Goal: Transaction & Acquisition: Purchase product/service

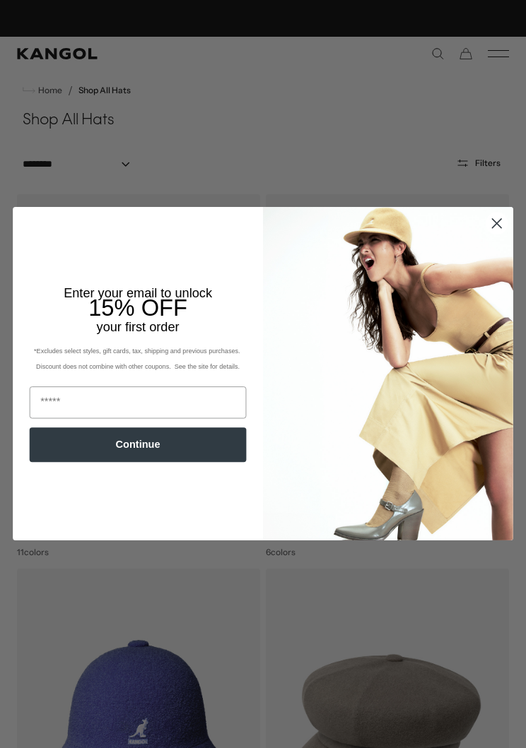
click at [498, 209] on img "POPUP Form" at bounding box center [388, 373] width 250 height 333
click at [497, 218] on circle "Close dialog" at bounding box center [496, 223] width 21 height 21
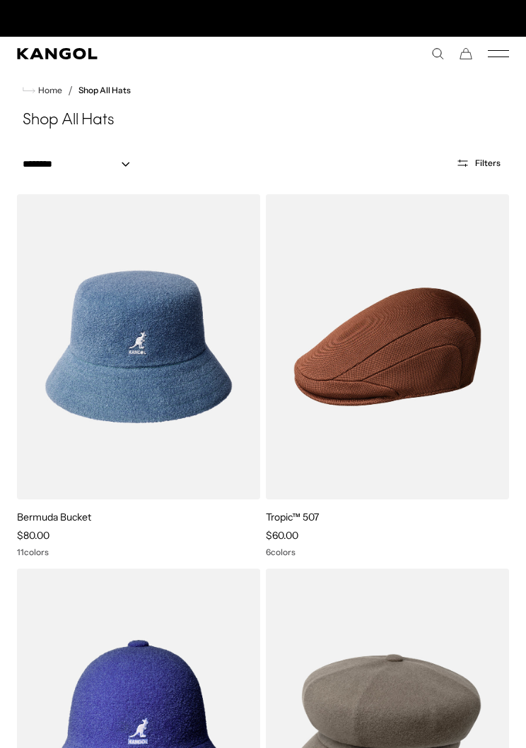
scroll to position [0, 0]
click at [0, 0] on img at bounding box center [0, 0] width 0 height 0
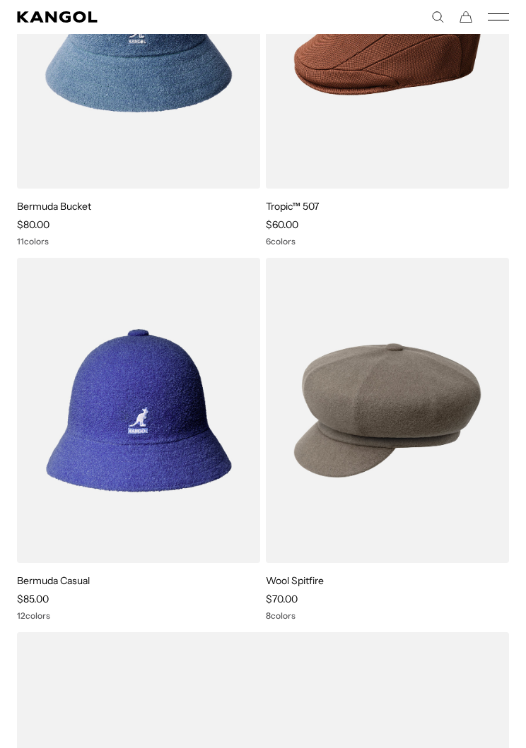
scroll to position [311, 0]
click at [0, 0] on img at bounding box center [0, 0] width 0 height 0
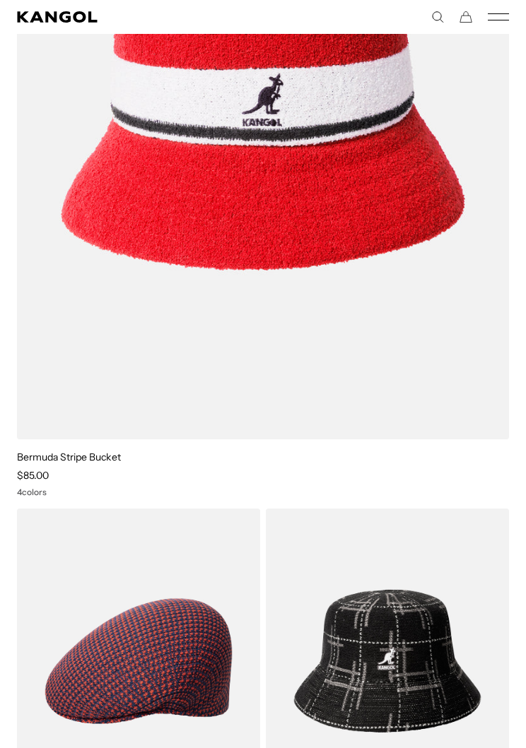
scroll to position [1159, 0]
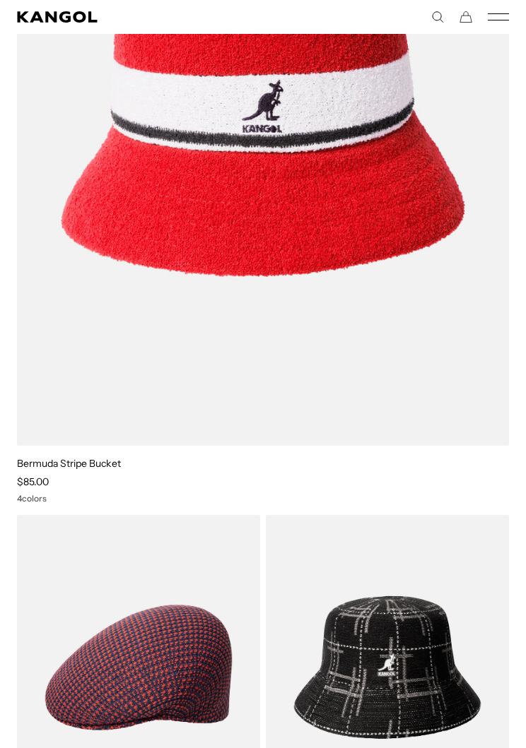
click at [0, 0] on img at bounding box center [0, 0] width 0 height 0
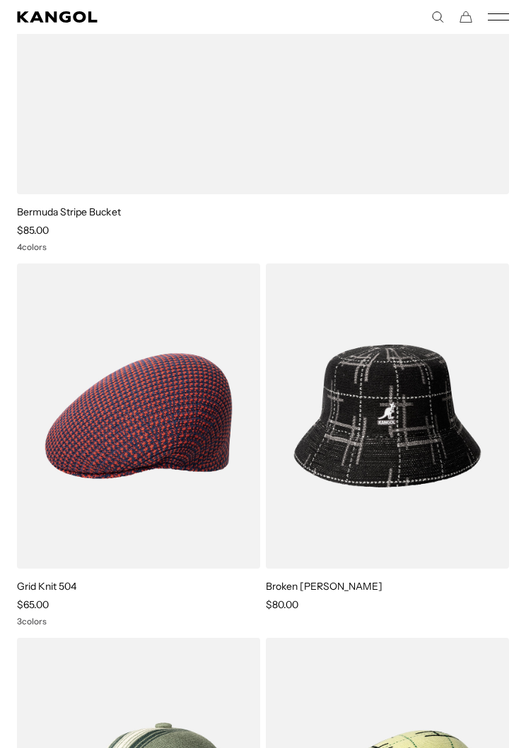
scroll to position [1411, 0]
click at [0, 0] on img at bounding box center [0, 0] width 0 height 0
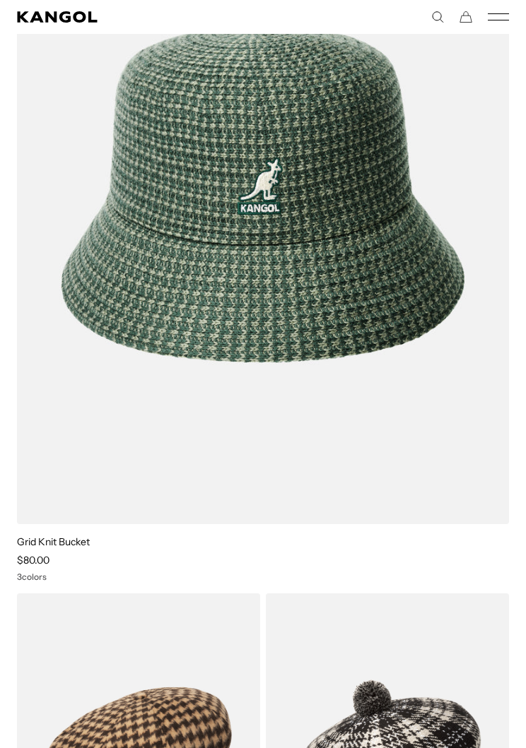
scroll to position [0, 291]
click at [0, 0] on img at bounding box center [0, 0] width 0 height 0
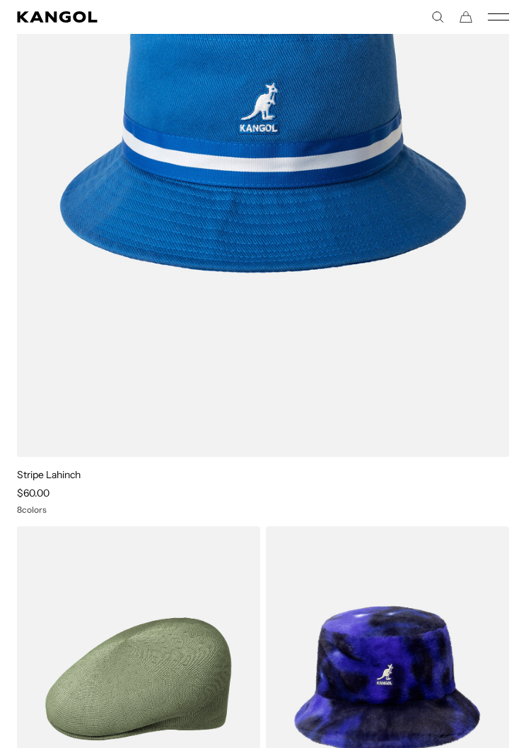
scroll to position [5587, 0]
click at [0, 0] on img at bounding box center [0, 0] width 0 height 0
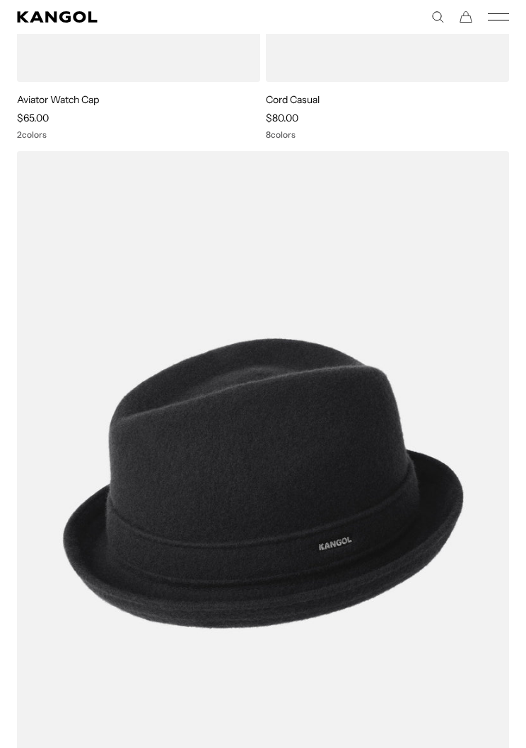
scroll to position [0, 0]
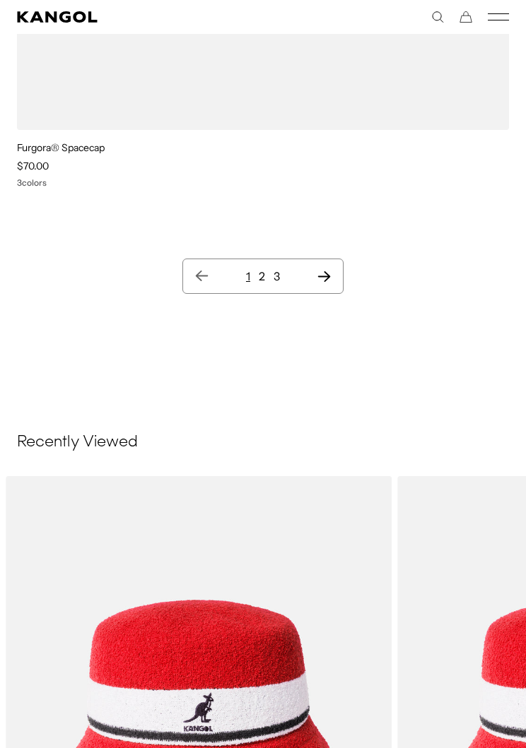
click at [338, 271] on nav "1 2 3" at bounding box center [262, 276] width 161 height 35
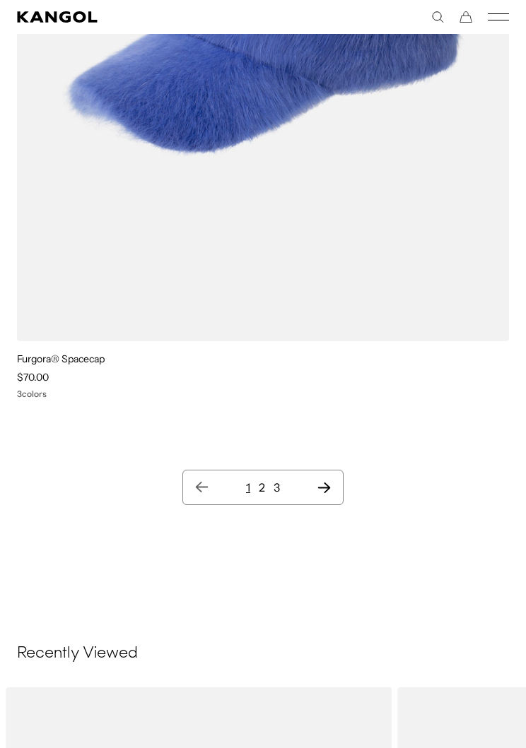
click at [268, 482] on ul "1 2 3" at bounding box center [262, 487] width 137 height 17
click at [263, 483] on link "2" at bounding box center [262, 487] width 6 height 14
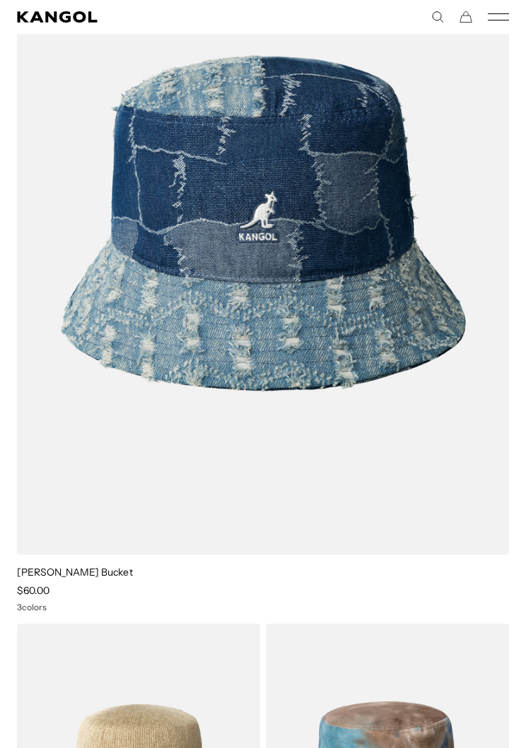
click at [0, 0] on img at bounding box center [0, 0] width 0 height 0
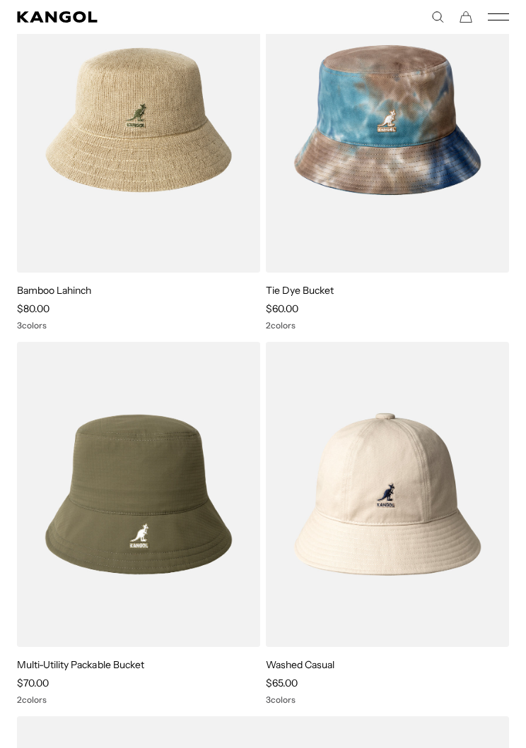
click at [0, 0] on img at bounding box center [0, 0] width 0 height 0
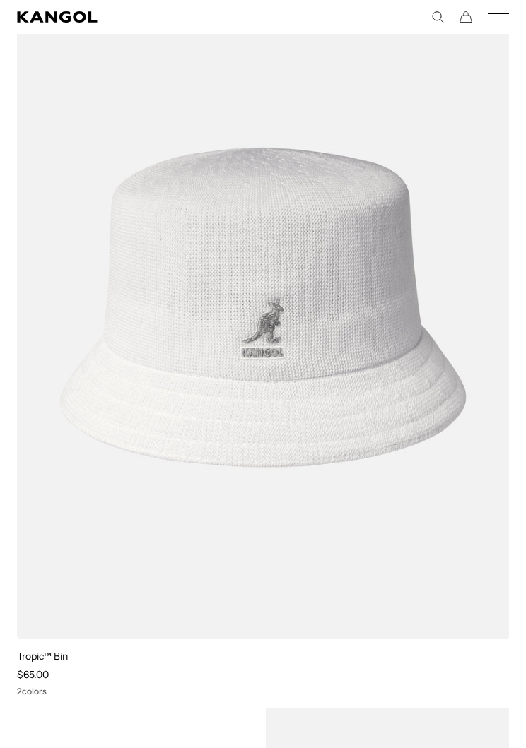
scroll to position [6870, 0]
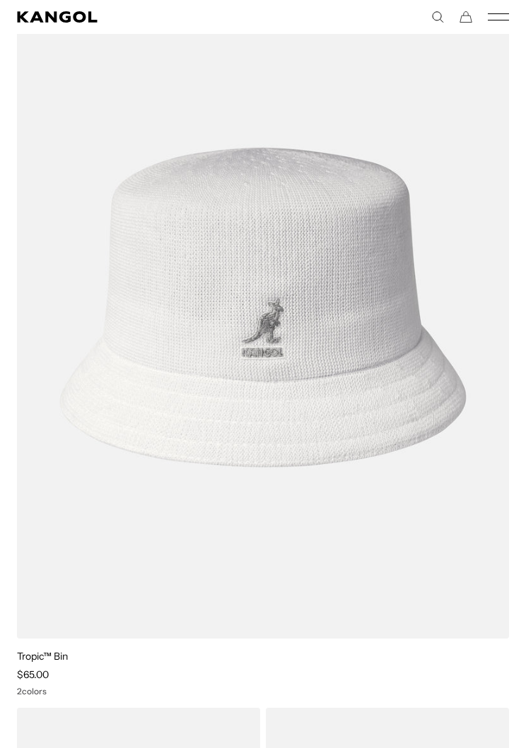
click at [0, 0] on img at bounding box center [0, 0] width 0 height 0
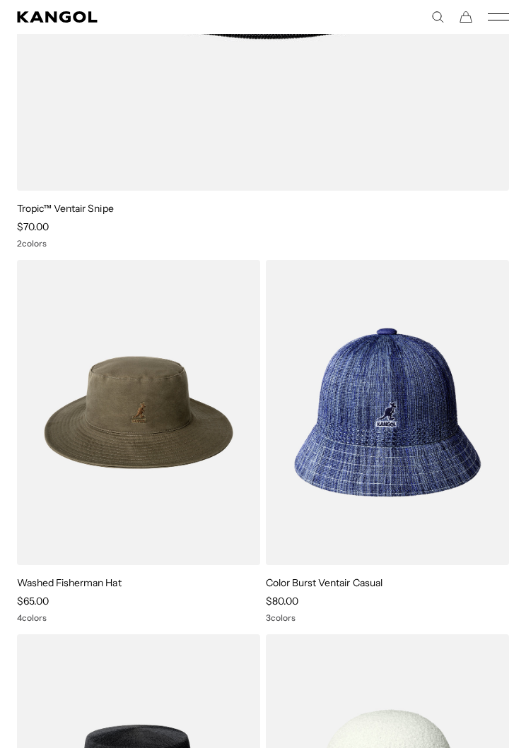
scroll to position [8798, 0]
click at [0, 0] on img at bounding box center [0, 0] width 0 height 0
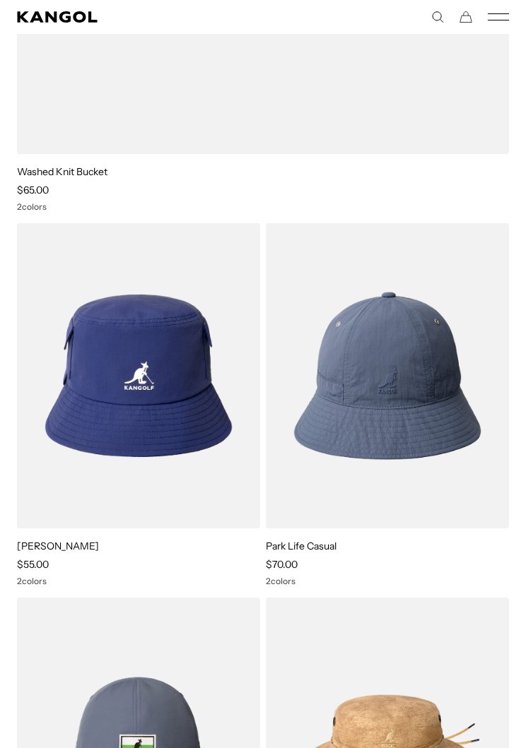
scroll to position [0, 0]
click at [0, 0] on img at bounding box center [0, 0] width 0 height 0
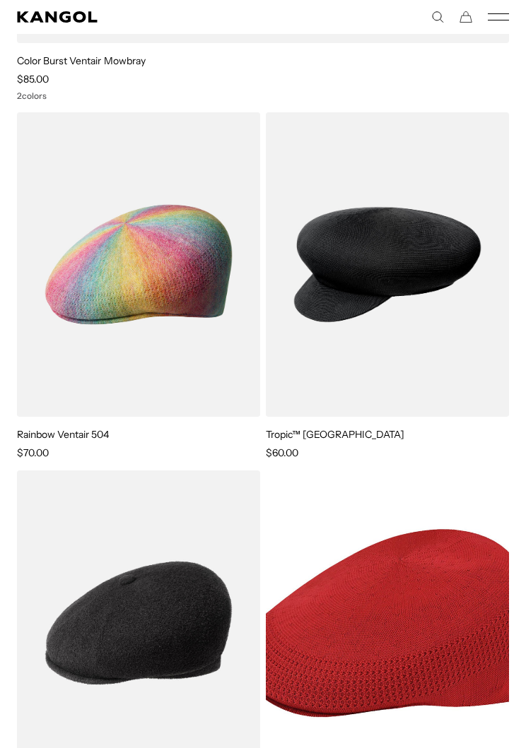
scroll to position [0, 291]
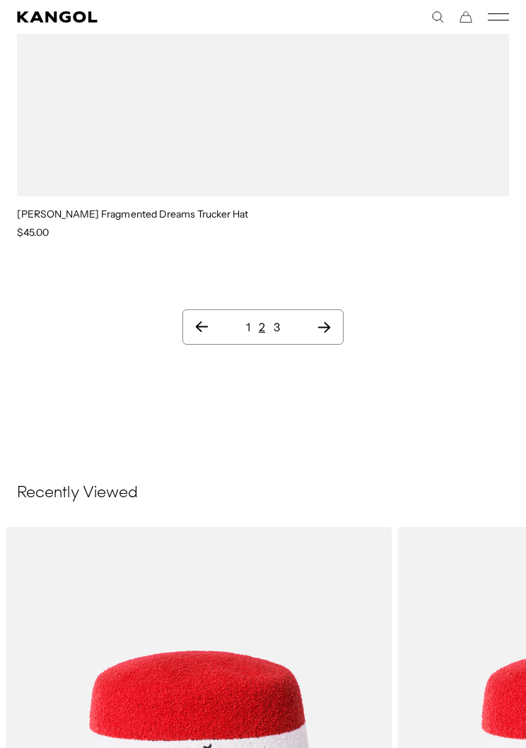
click at [285, 319] on ul "1 2 3" at bounding box center [262, 327] width 137 height 17
click at [287, 309] on nav "1 2 3" at bounding box center [262, 326] width 161 height 35
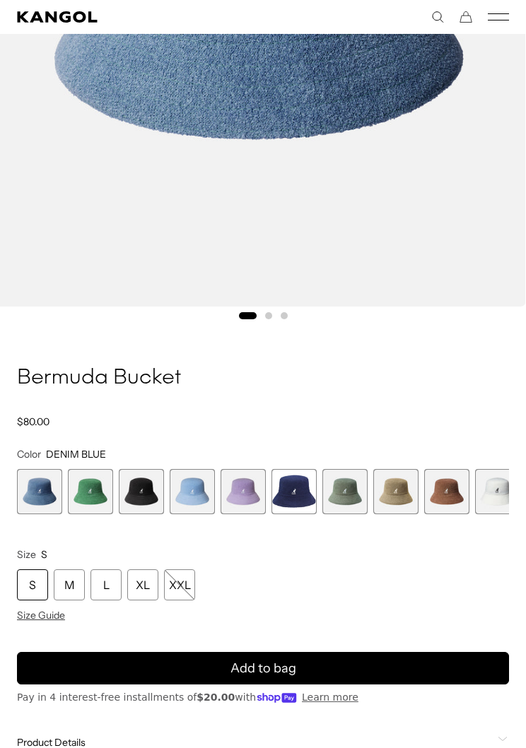
click at [397, 487] on span "8 of 11" at bounding box center [395, 491] width 45 height 45
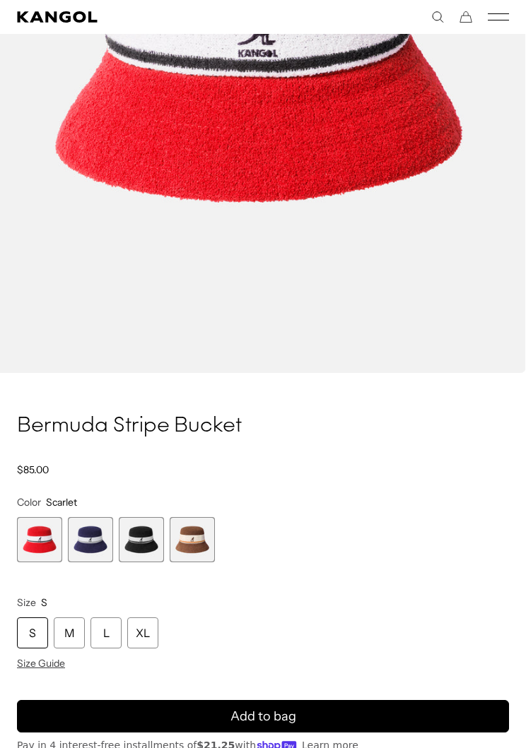
scroll to position [0, 291]
click at [204, 533] on span "4 of 4" at bounding box center [192, 539] width 45 height 45
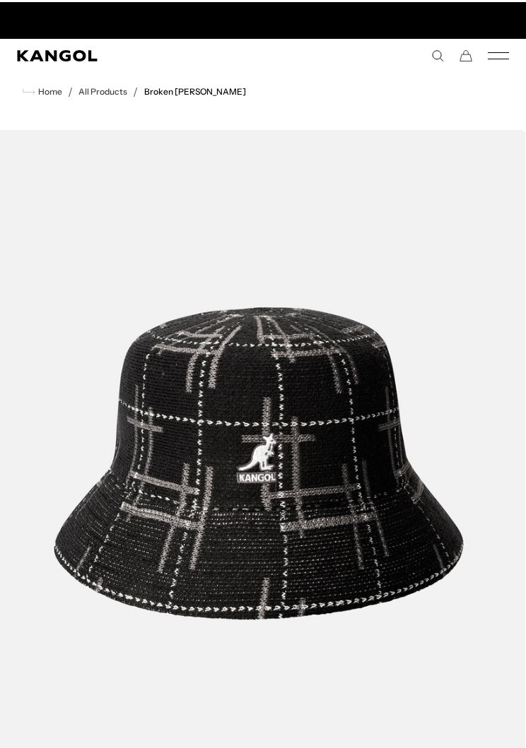
scroll to position [0, 291]
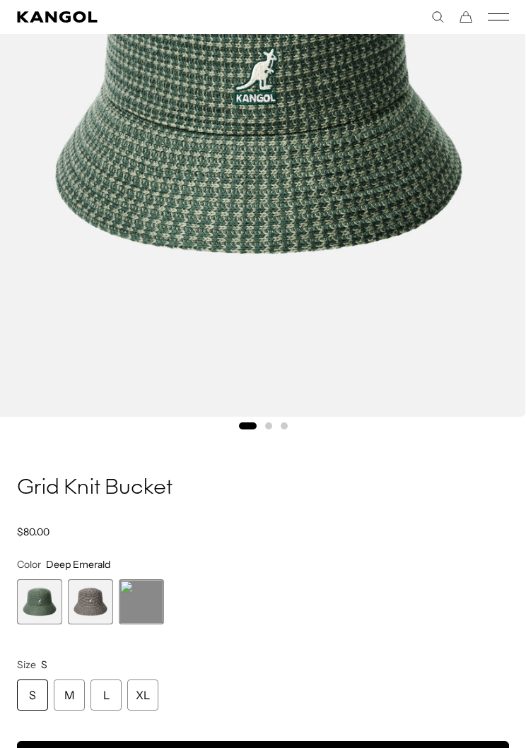
scroll to position [381, 0]
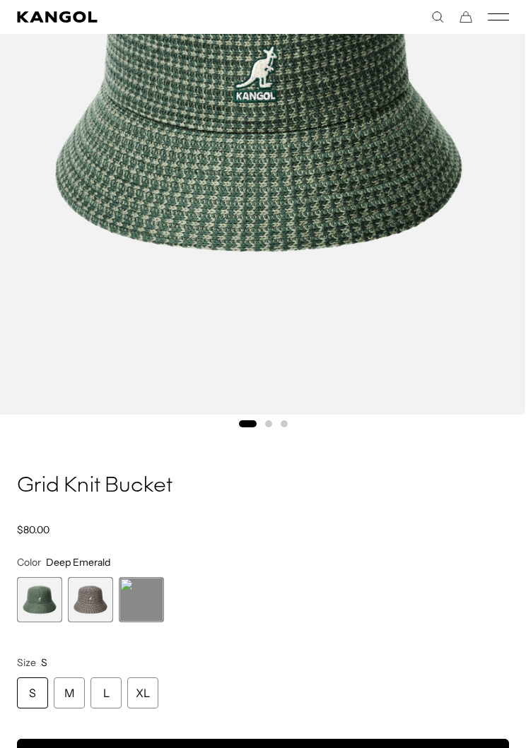
click at [151, 591] on span "3 of 3" at bounding box center [141, 599] width 45 height 45
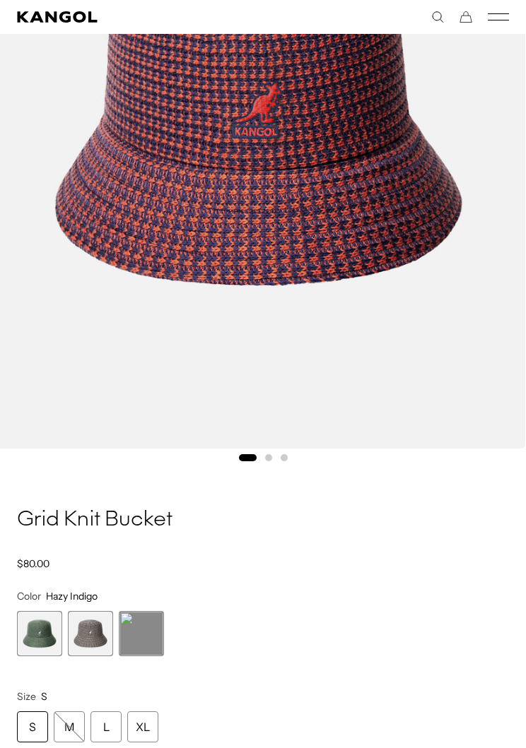
click at [24, 629] on span "1 of 3" at bounding box center [39, 633] width 45 height 45
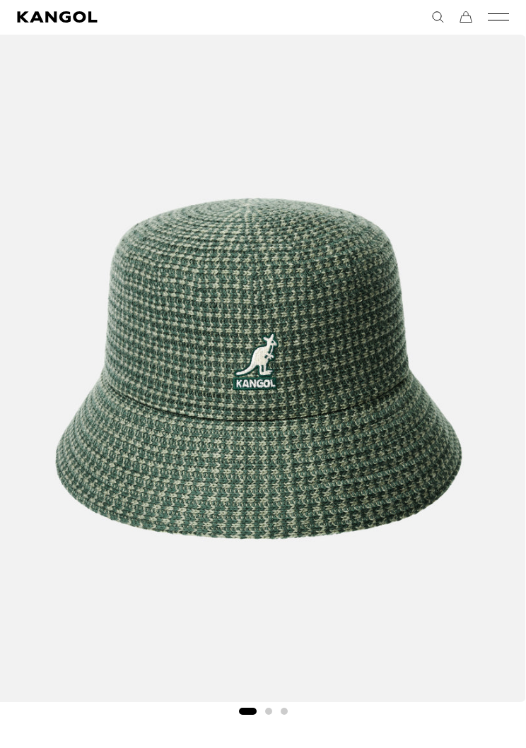
scroll to position [92, 0]
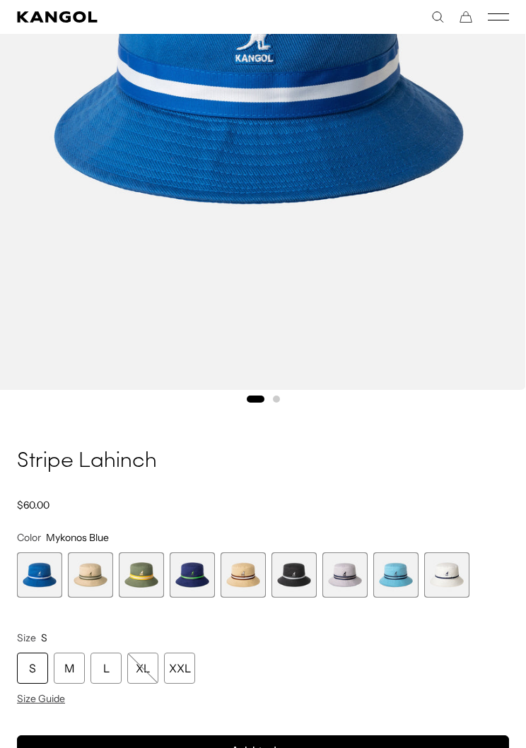
scroll to position [0, 291]
click at [150, 566] on span "3 of 9" at bounding box center [141, 574] width 45 height 45
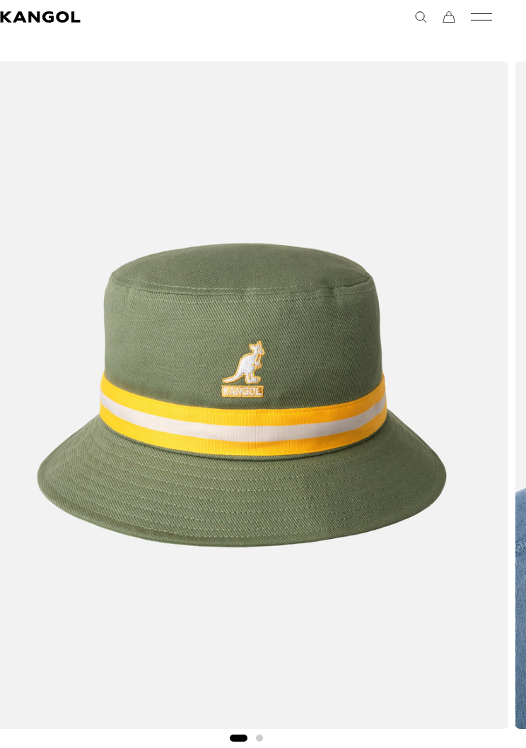
scroll to position [0, 17]
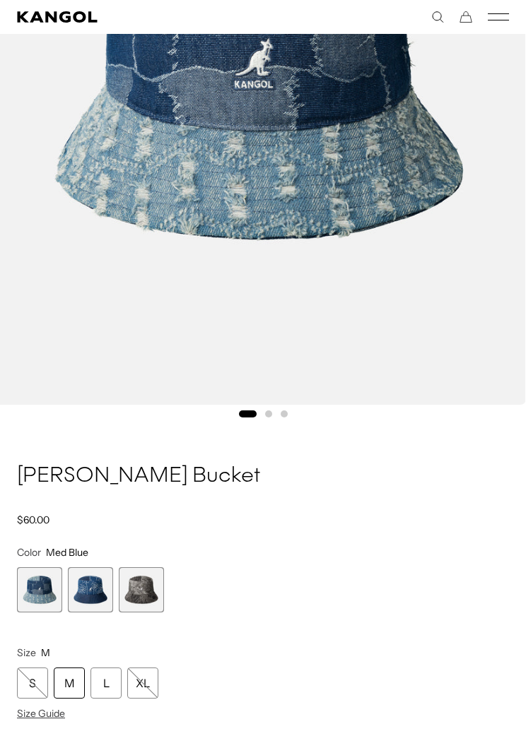
click at [81, 588] on span "2 of 3" at bounding box center [90, 589] width 45 height 45
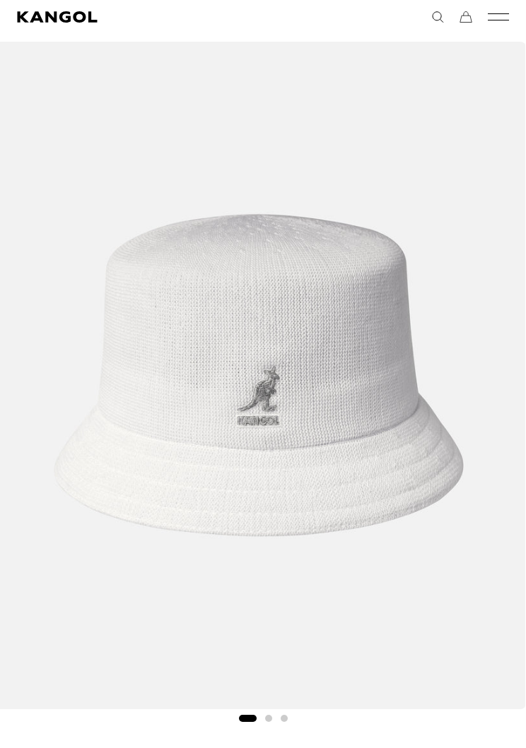
scroll to position [79, 0]
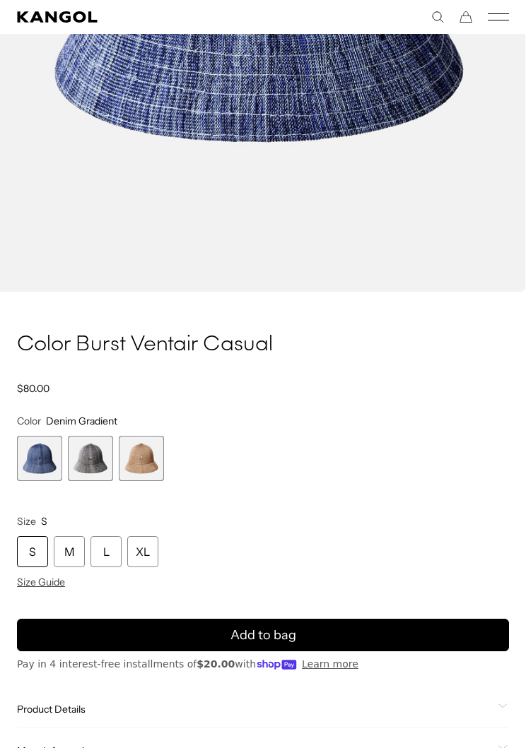
scroll to position [505, 0]
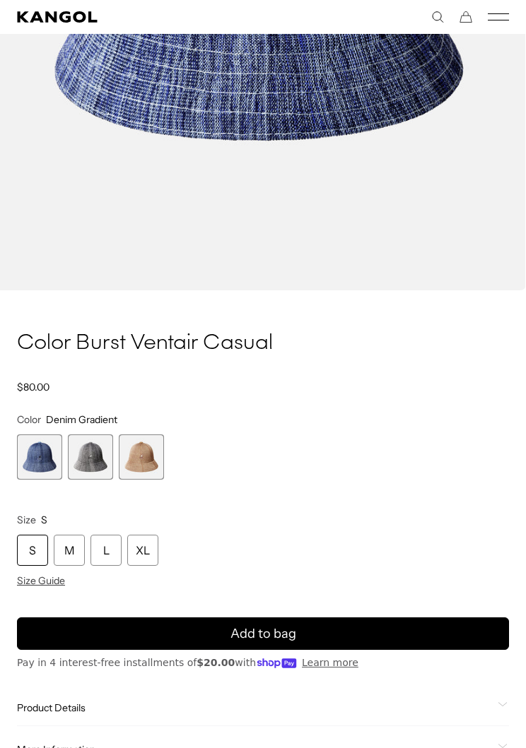
click at [136, 456] on span "3 of 3" at bounding box center [141, 456] width 45 height 45
